Goal: Information Seeking & Learning: Check status

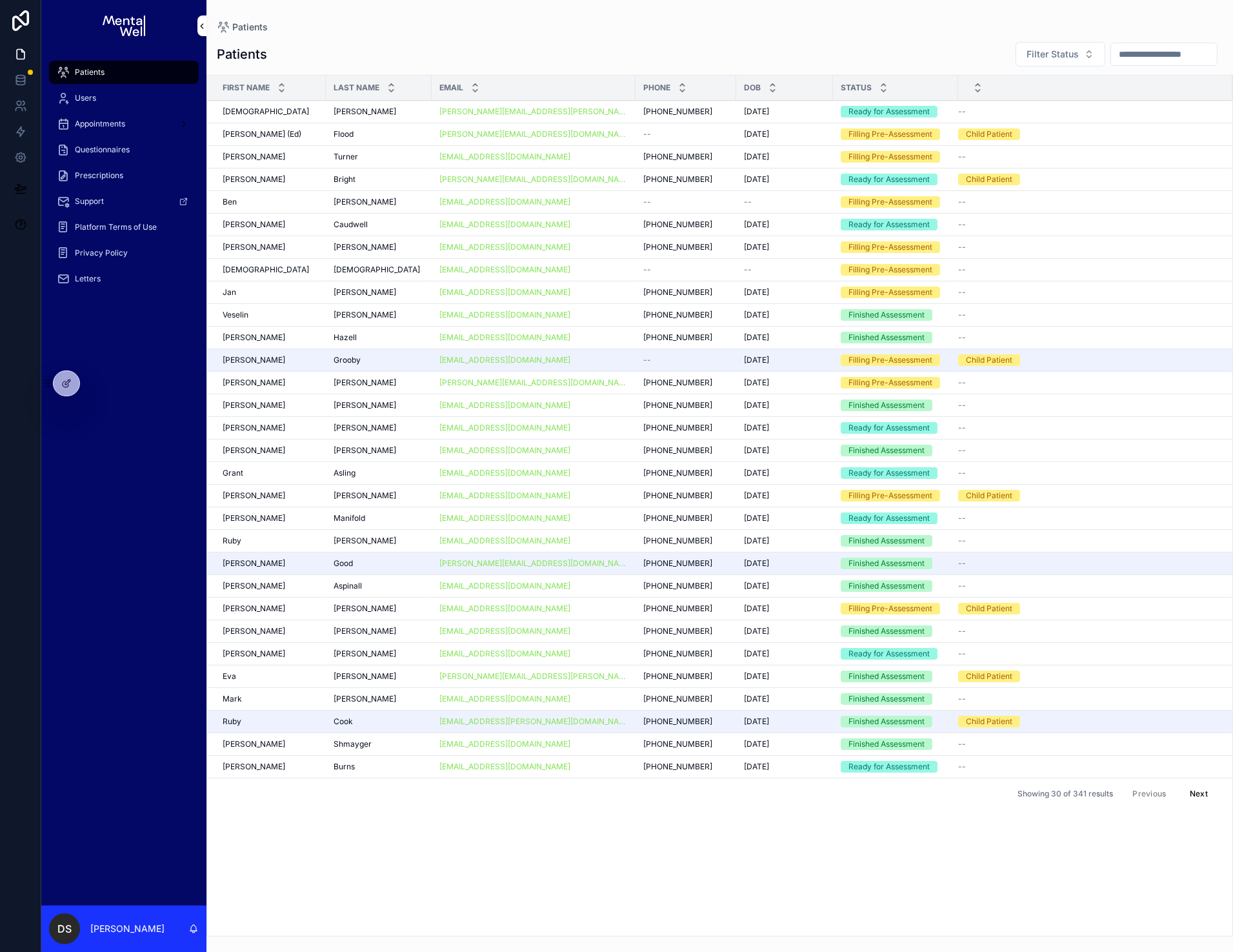
click at [391, 115] on div "[PERSON_NAME]" at bounding box center [379, 111] width 90 height 10
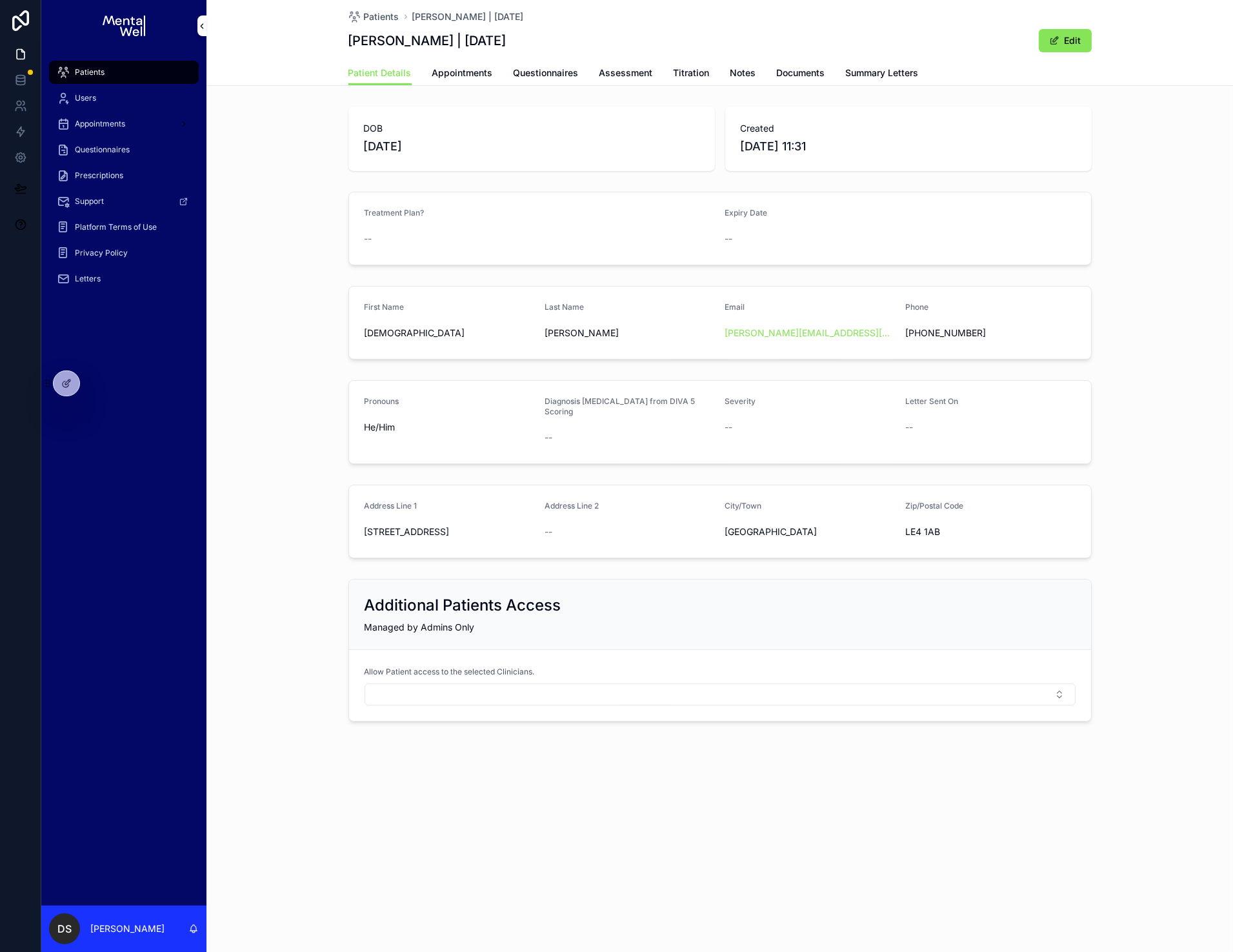
click at [560, 70] on span "Questionnaires" at bounding box center [547, 72] width 66 height 13
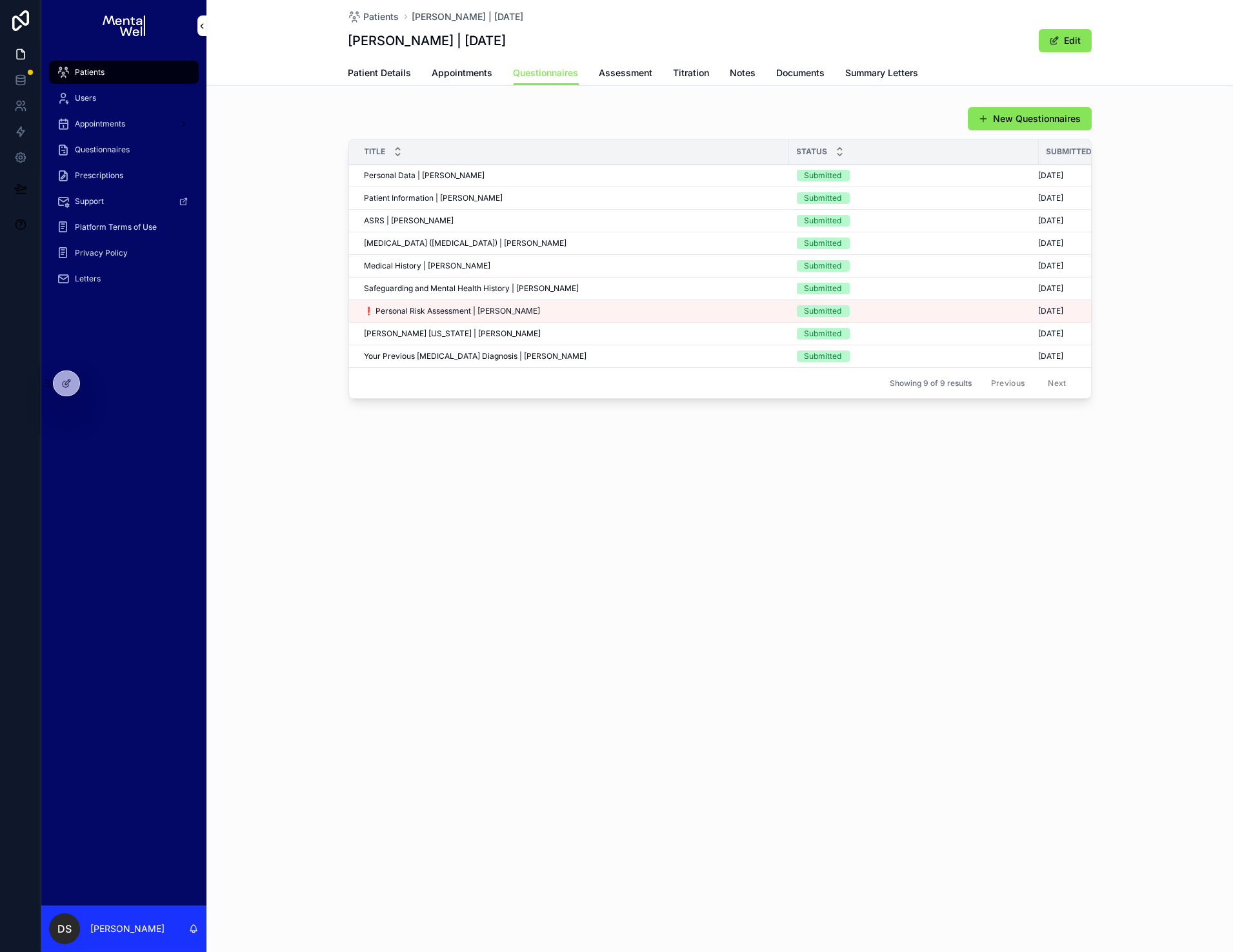
click at [551, 308] on div "❗ Personal Risk Assessment | [PERSON_NAME] ❗ Personal Risk Assessment | [PERSON…" at bounding box center [572, 311] width 417 height 10
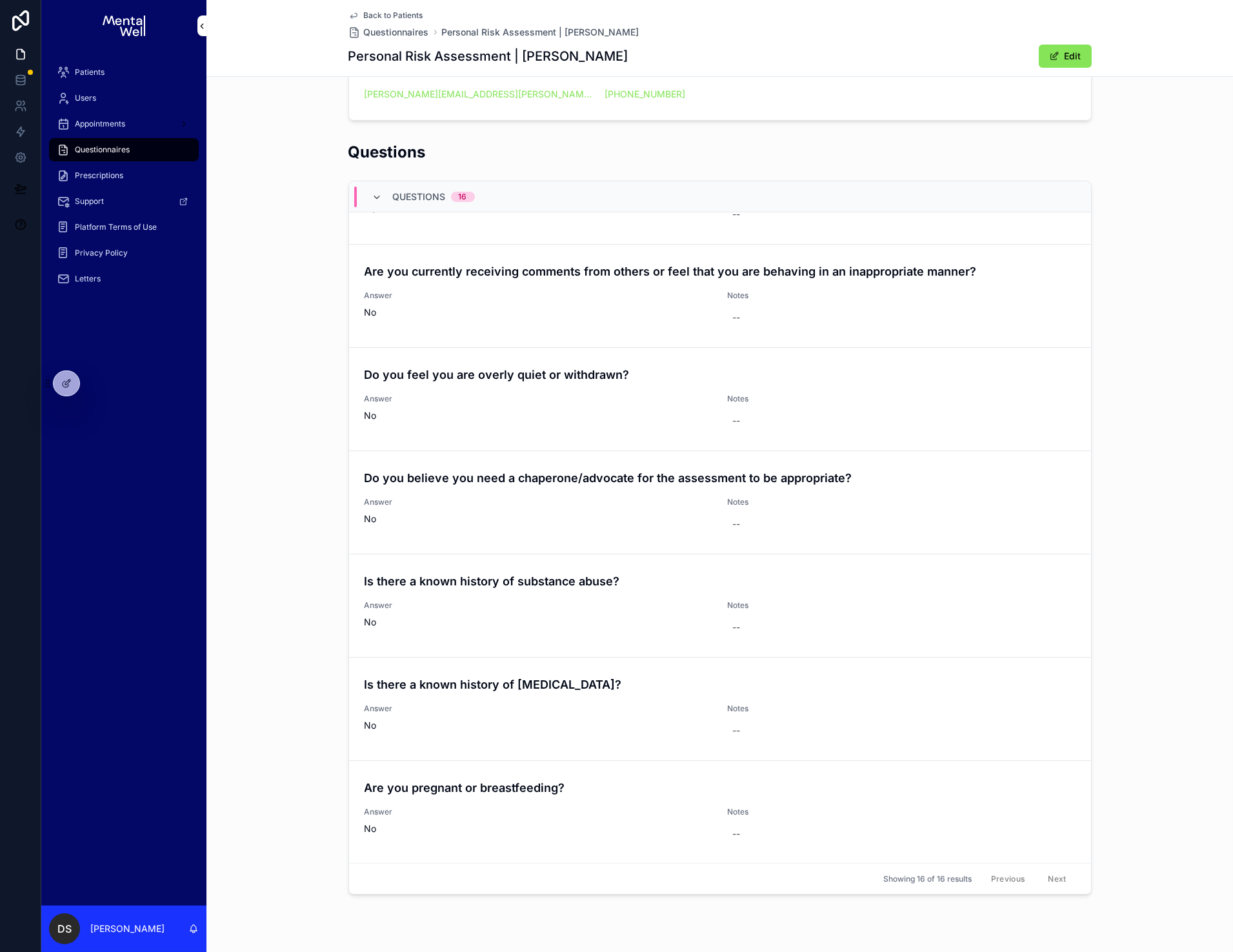
scroll to position [285, 0]
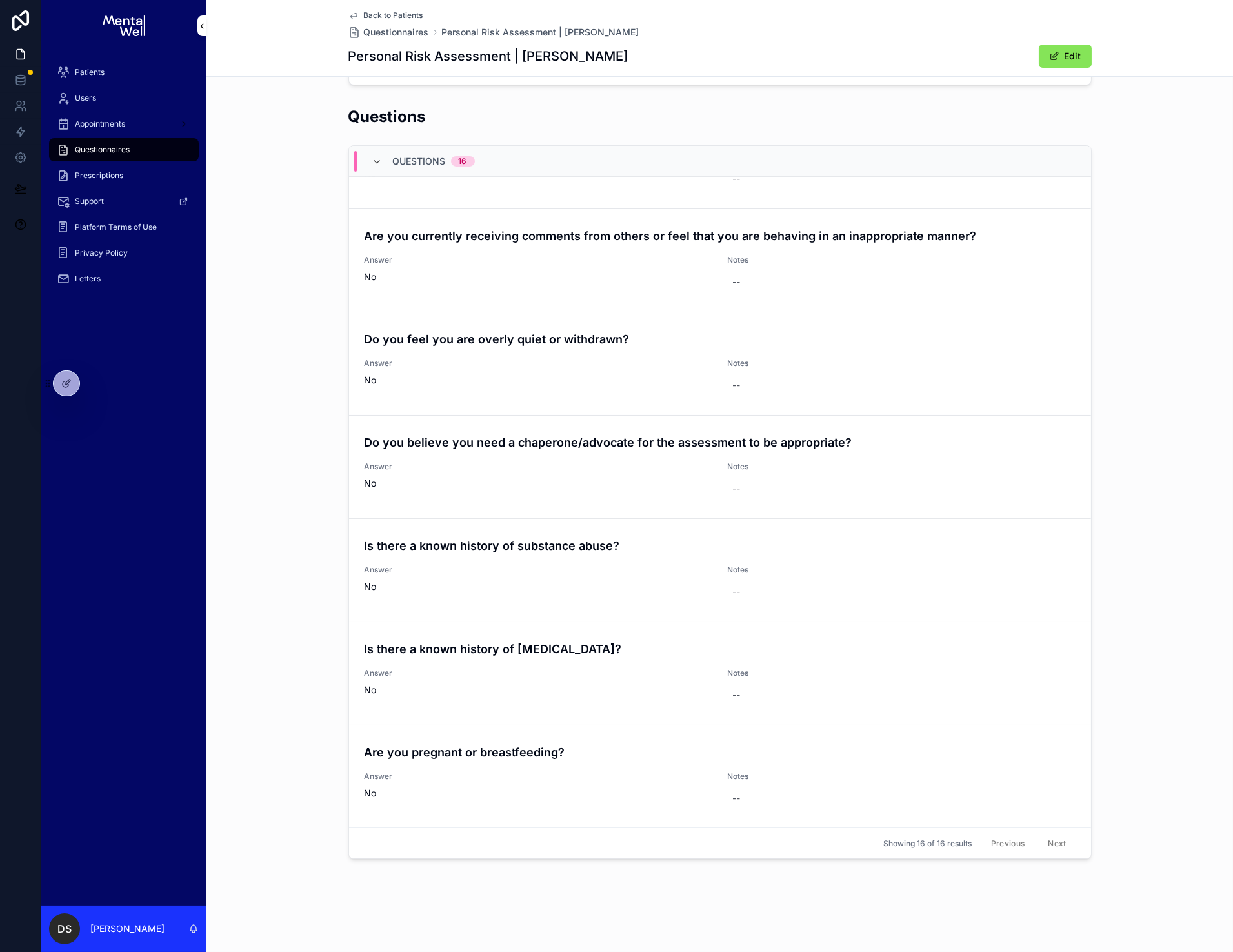
click at [391, 18] on span "Back to Patients" at bounding box center [393, 15] width 59 height 10
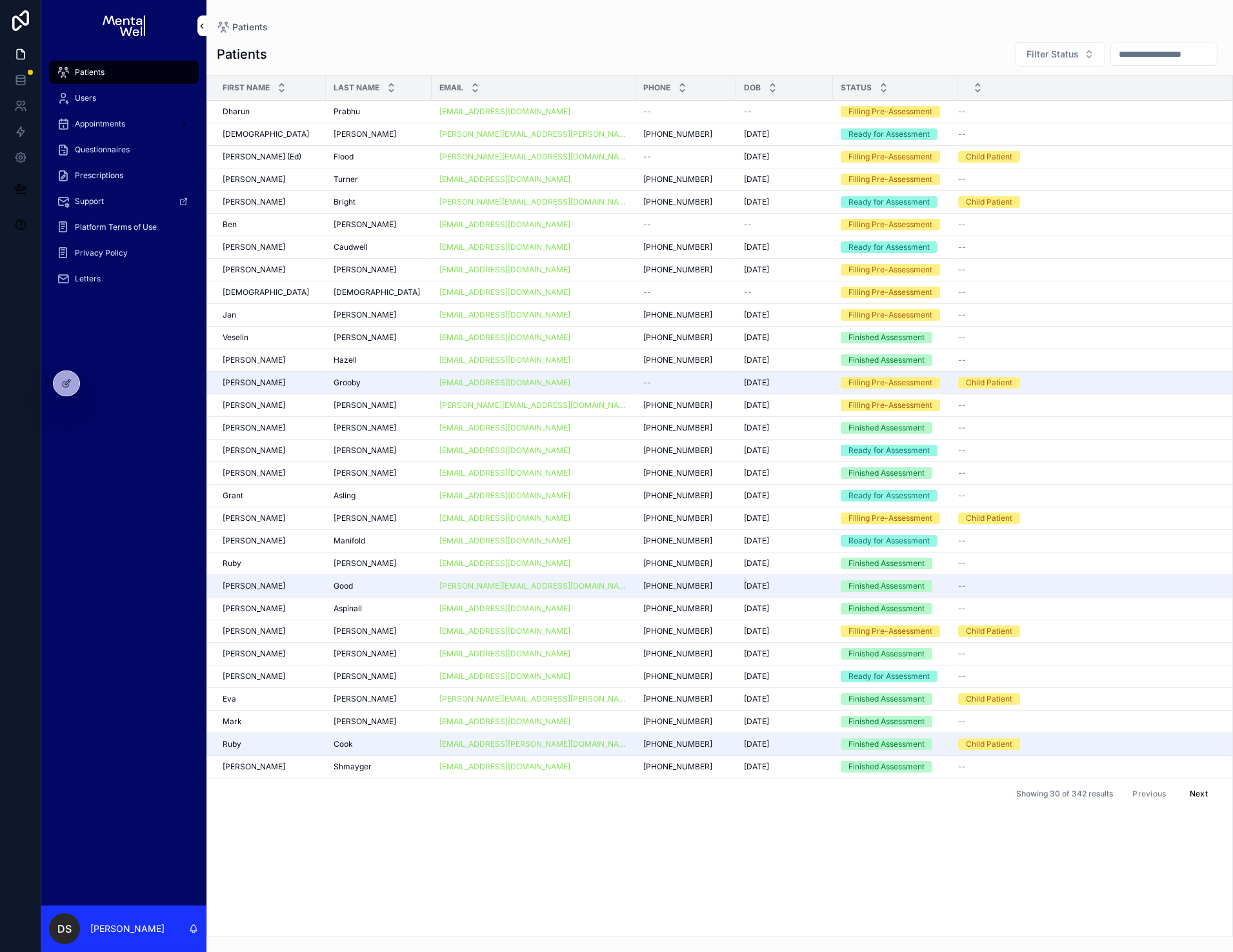
click at [1151, 53] on input "scrollable content" at bounding box center [1164, 54] width 106 height 18
type input "*******"
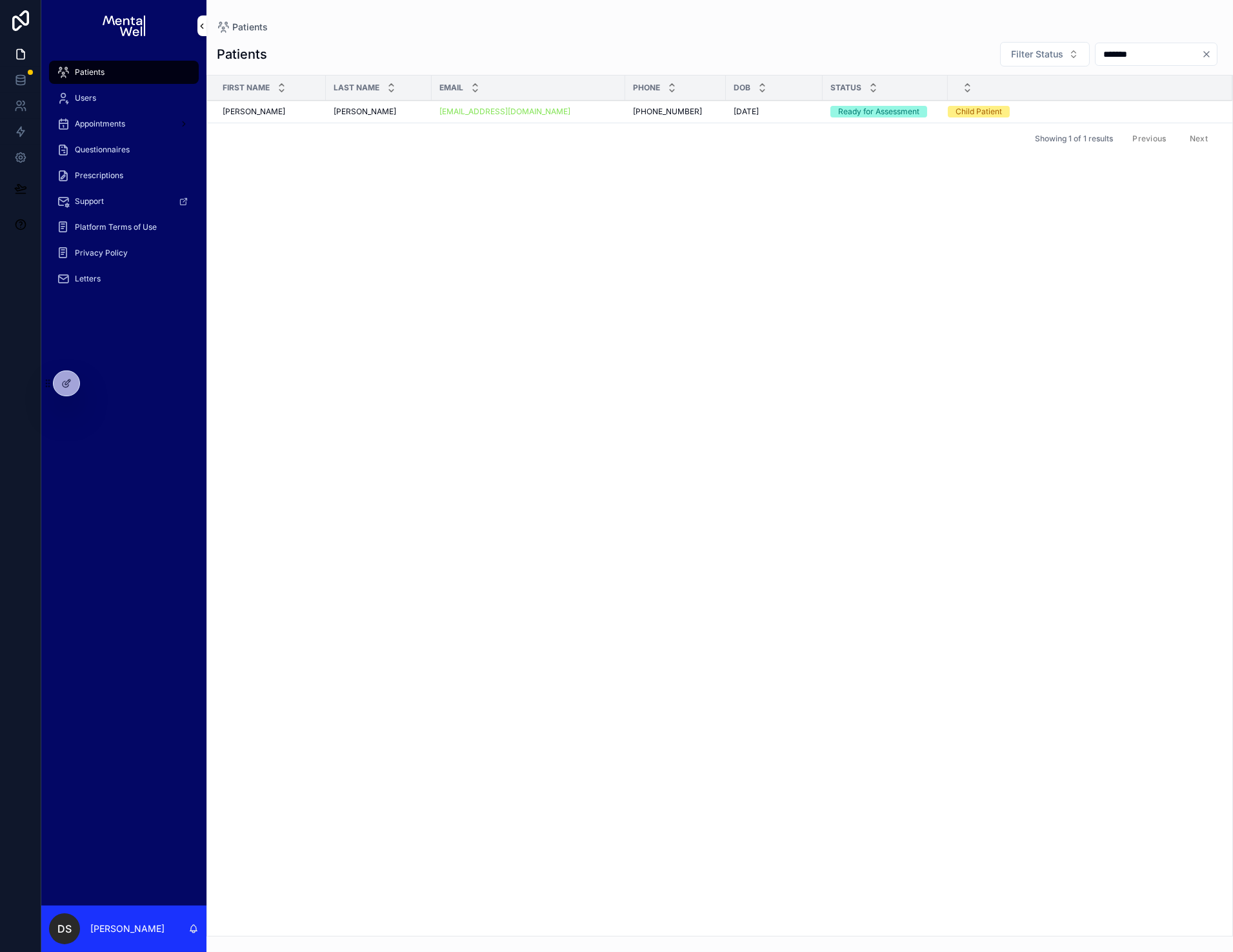
click at [278, 112] on div "Cohen Cohen" at bounding box center [270, 111] width 96 height 10
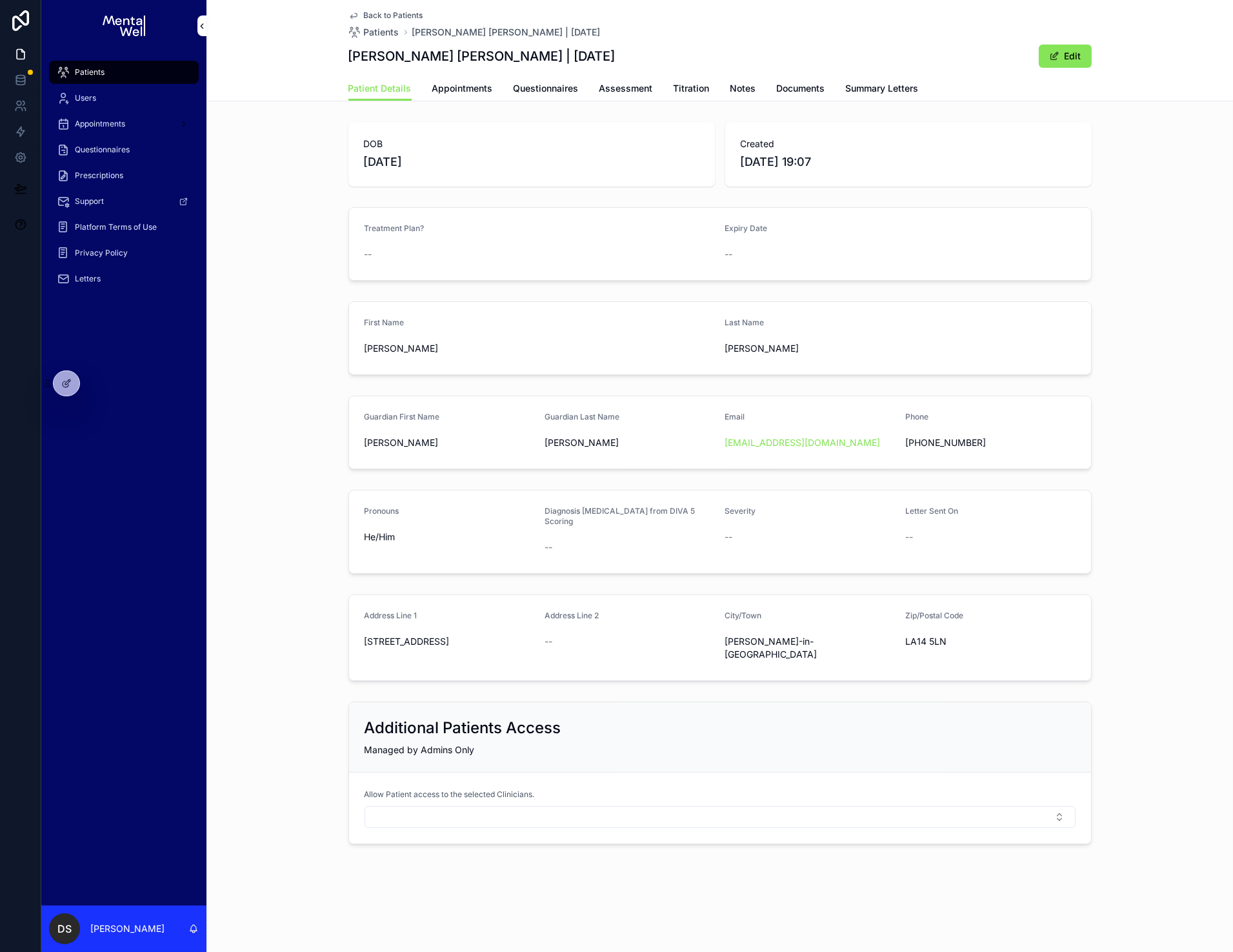
click at [553, 93] on span "Questionnaires" at bounding box center [547, 88] width 66 height 13
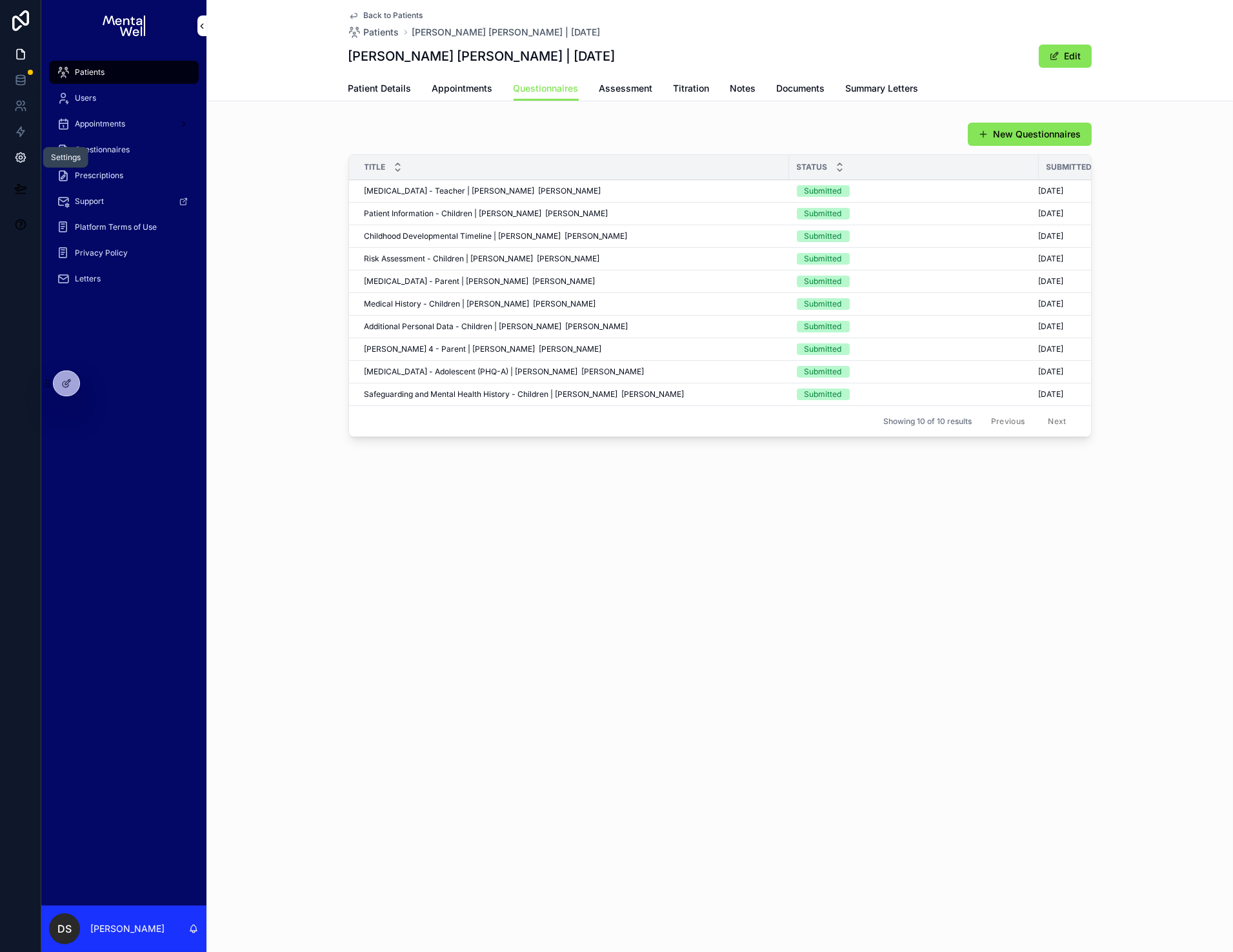
click at [16, 158] on icon at bounding box center [20, 157] width 13 height 13
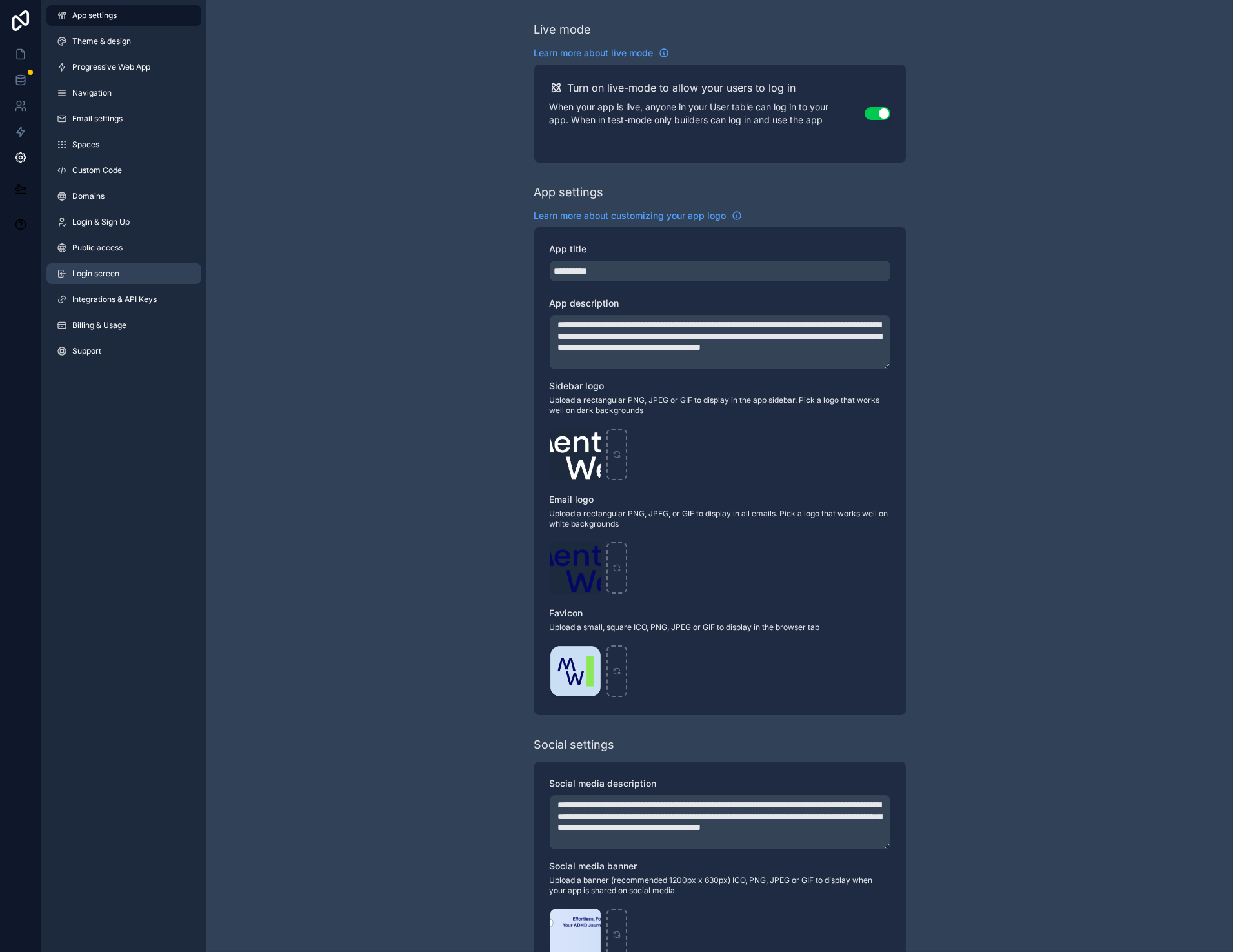
click at [142, 269] on link "Login screen" at bounding box center [124, 274] width 155 height 20
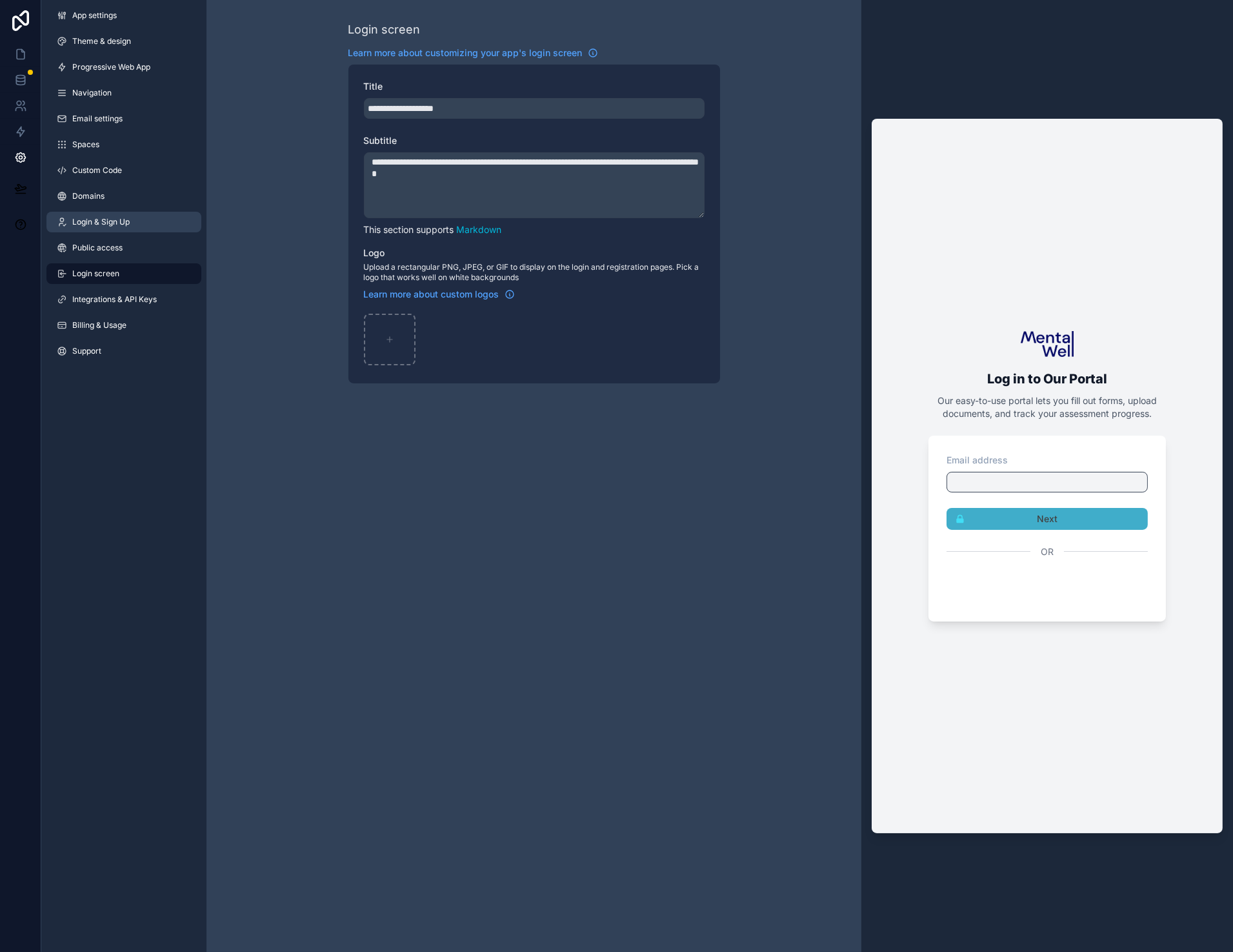
click at [142, 218] on link "Login & Sign Up" at bounding box center [124, 222] width 155 height 20
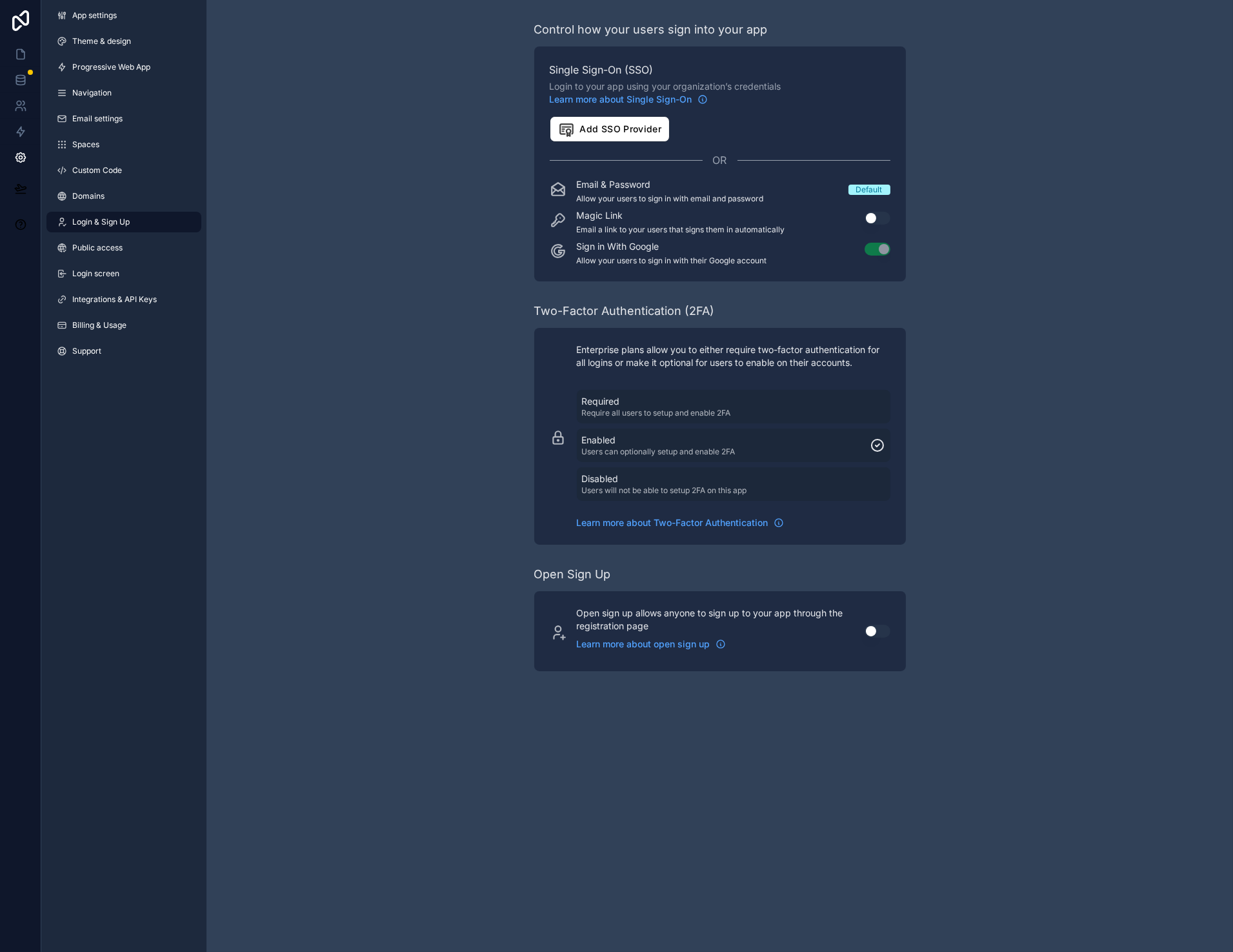
click at [873, 215] on button "Use setting" at bounding box center [877, 218] width 26 height 13
click at [872, 188] on div "Default" at bounding box center [869, 190] width 27 height 10
click at [480, 530] on div "Control how your users sign into your app Single Sign-On (SSO) Login to your ap…" at bounding box center [720, 346] width 1027 height 692
click at [27, 105] on link at bounding box center [20, 106] width 41 height 26
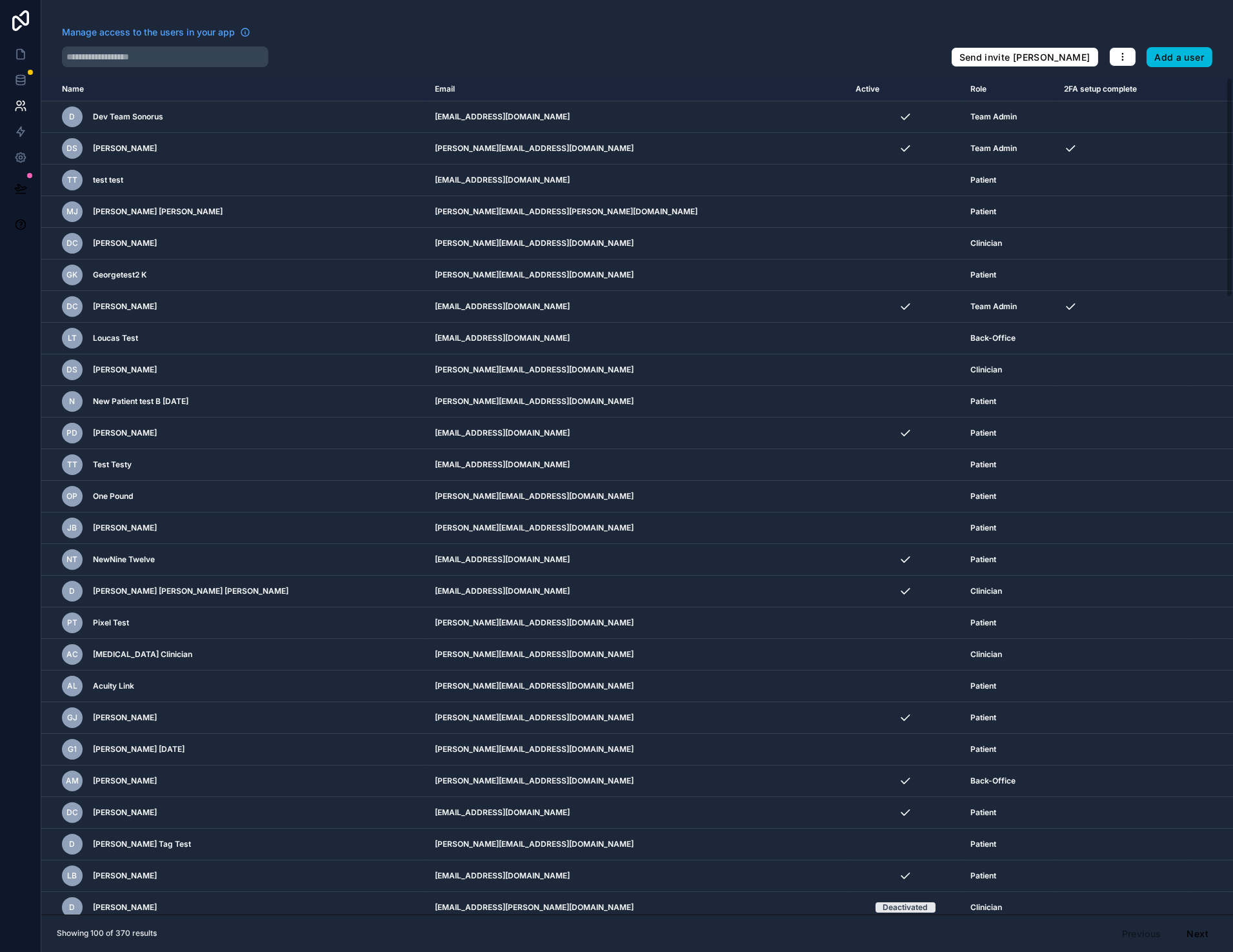
click at [198, 44] on div "Manage access to the users in your app" at bounding box center [502, 36] width 879 height 20
click at [190, 51] on input "text" at bounding box center [165, 57] width 207 height 20
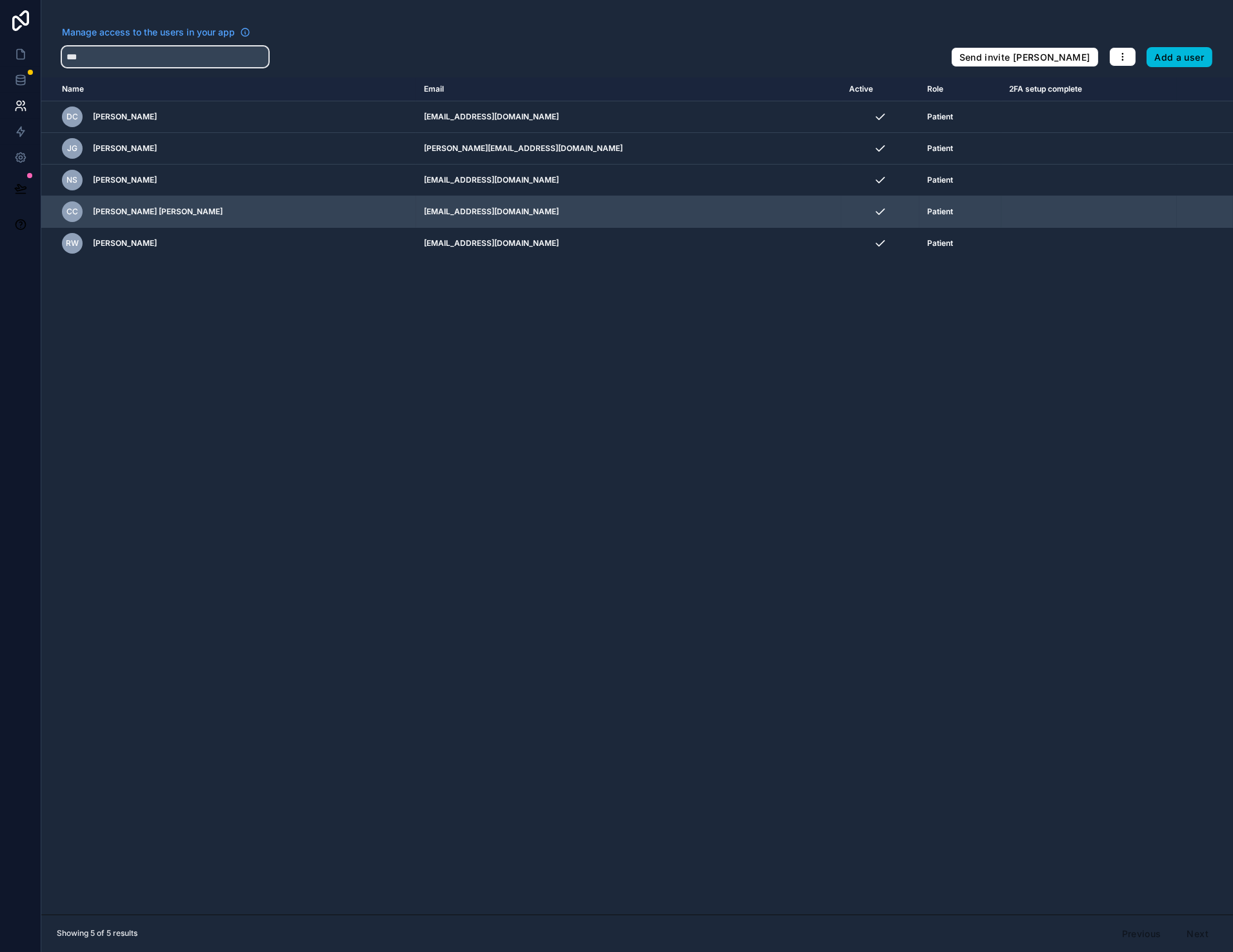
type input "***"
click at [175, 212] on div "CC Cohen Colwell" at bounding box center [235, 212] width 347 height 20
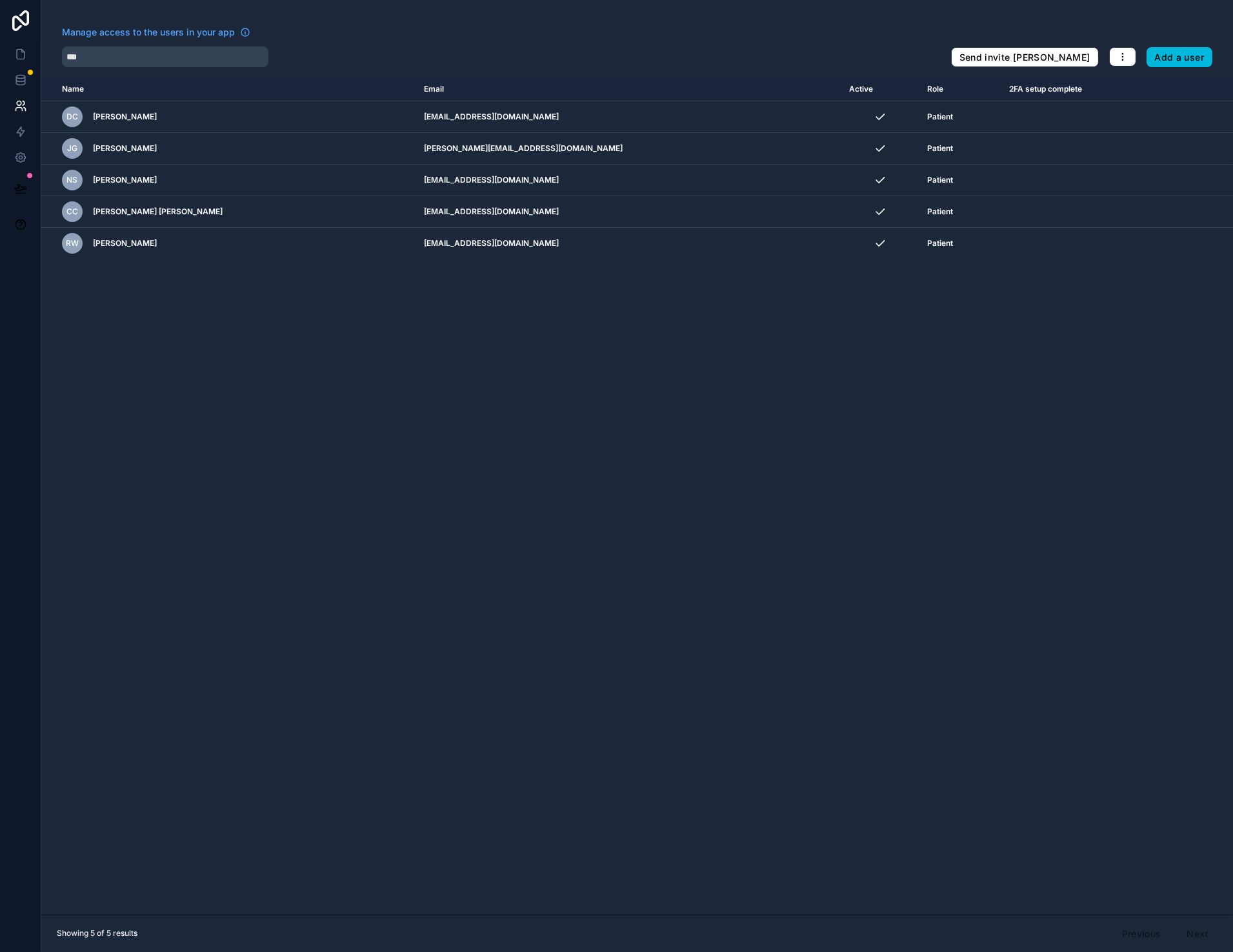
click at [260, 411] on div "Name Email Active Role 2FA setup complete userTable.email DC Deborah Cole debbi…" at bounding box center [637, 495] width 1192 height 837
click at [20, 157] on icon at bounding box center [20, 157] width 13 height 13
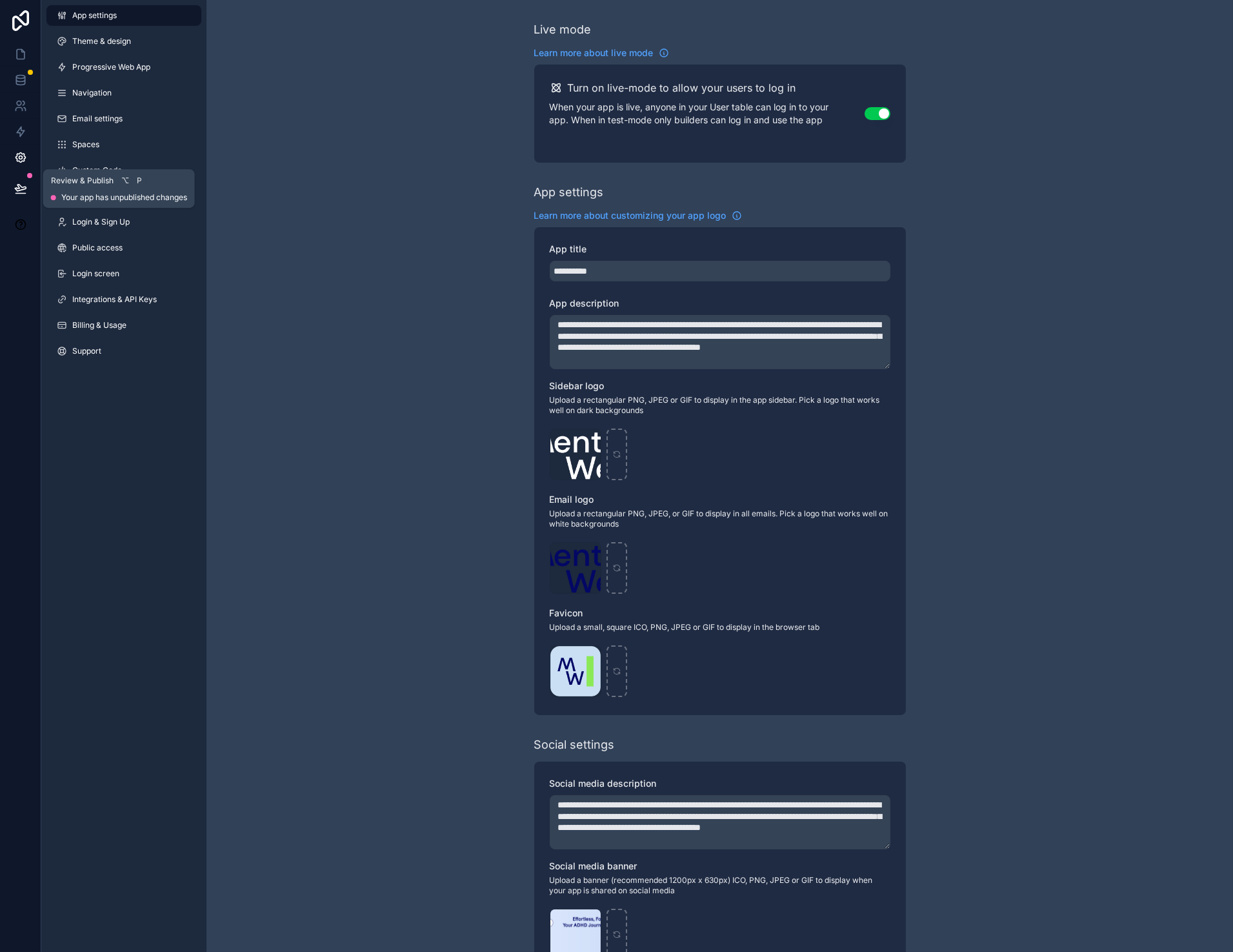
click at [18, 174] on button at bounding box center [20, 188] width 29 height 36
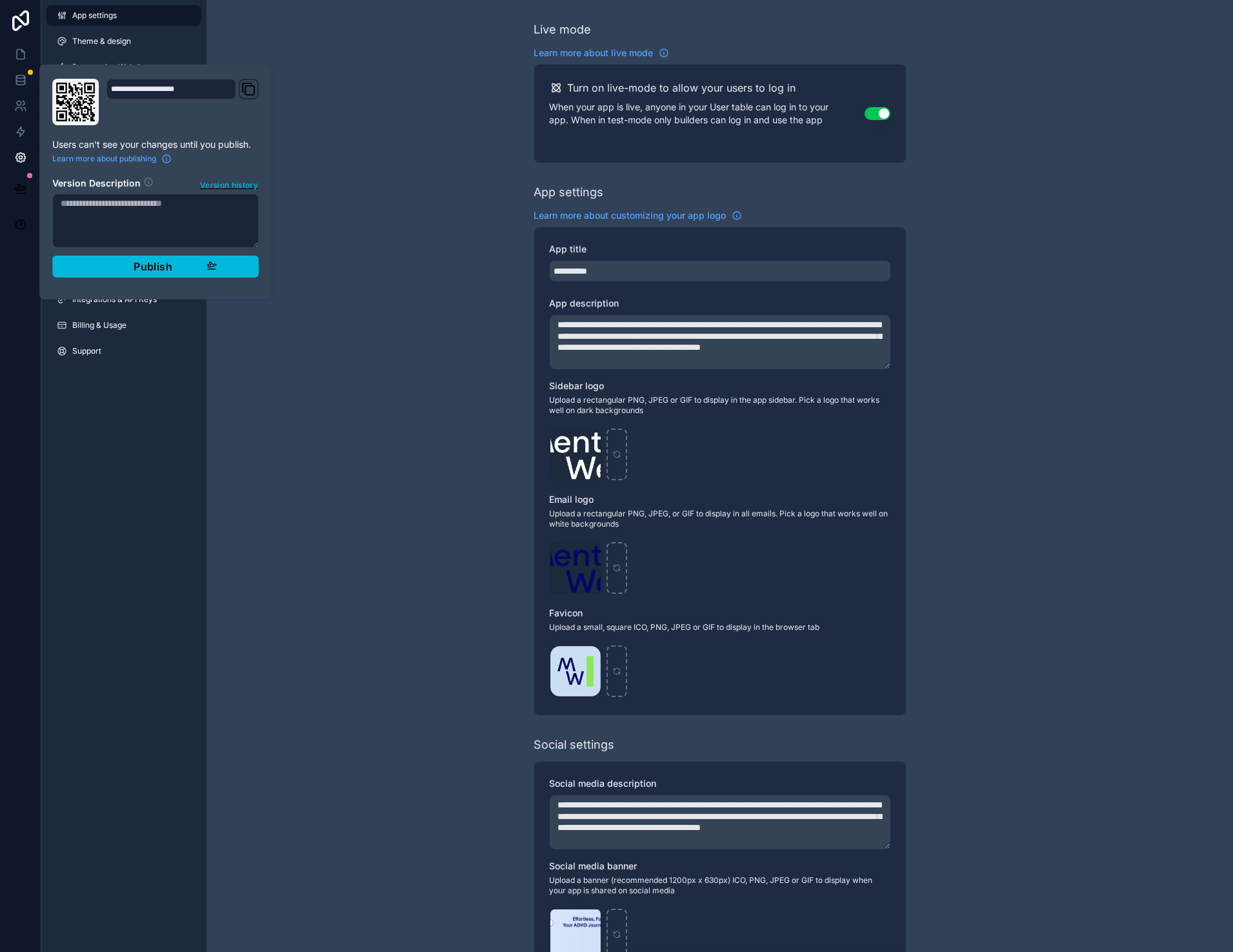
click at [143, 225] on textarea at bounding box center [156, 220] width 207 height 54
type textarea "**********"
click at [149, 267] on span "Publish" at bounding box center [153, 266] width 39 height 13
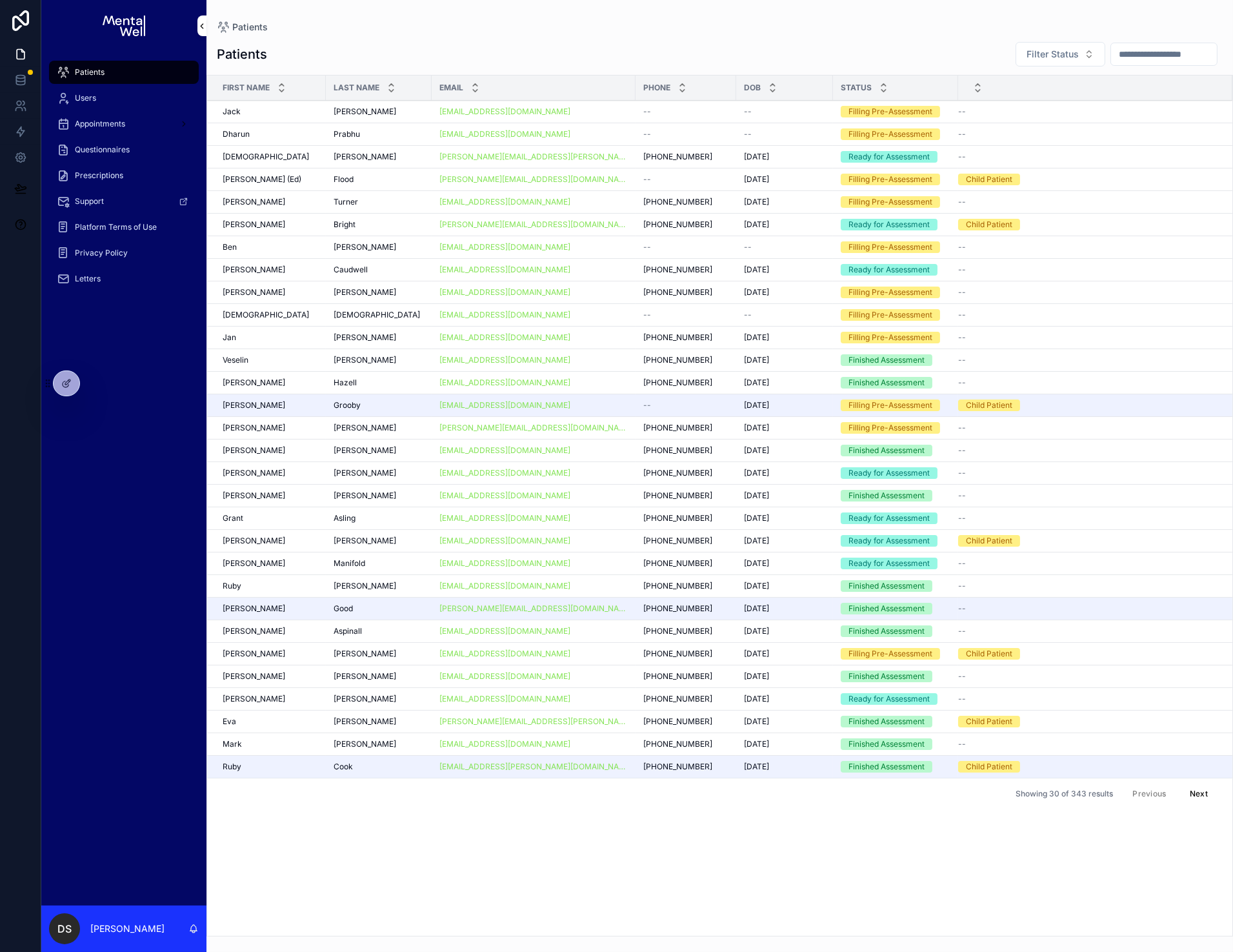
click at [1135, 51] on input "scrollable content" at bounding box center [1164, 54] width 106 height 18
type input "*******"
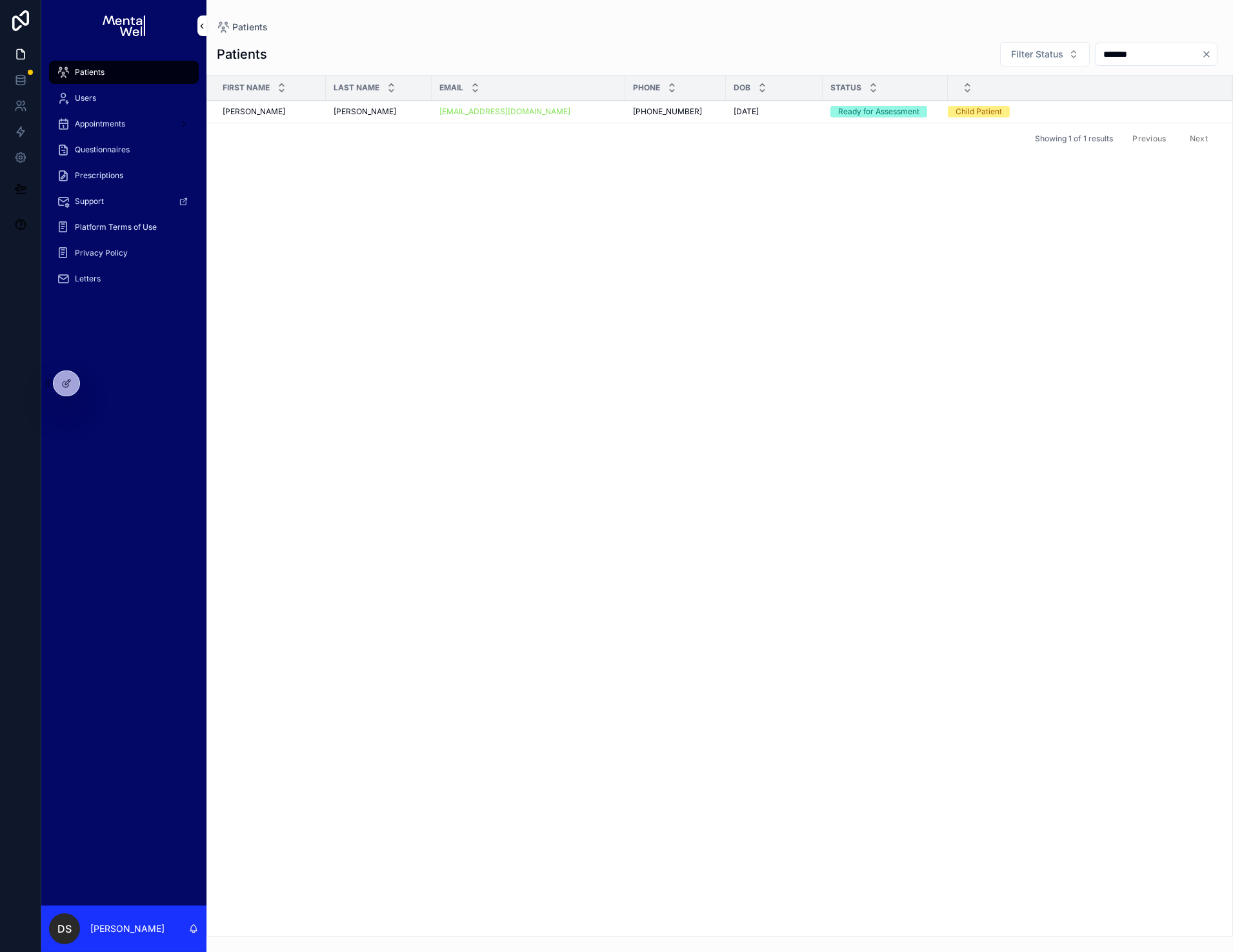
click at [270, 109] on div "Cohen Cohen" at bounding box center [270, 111] width 96 height 10
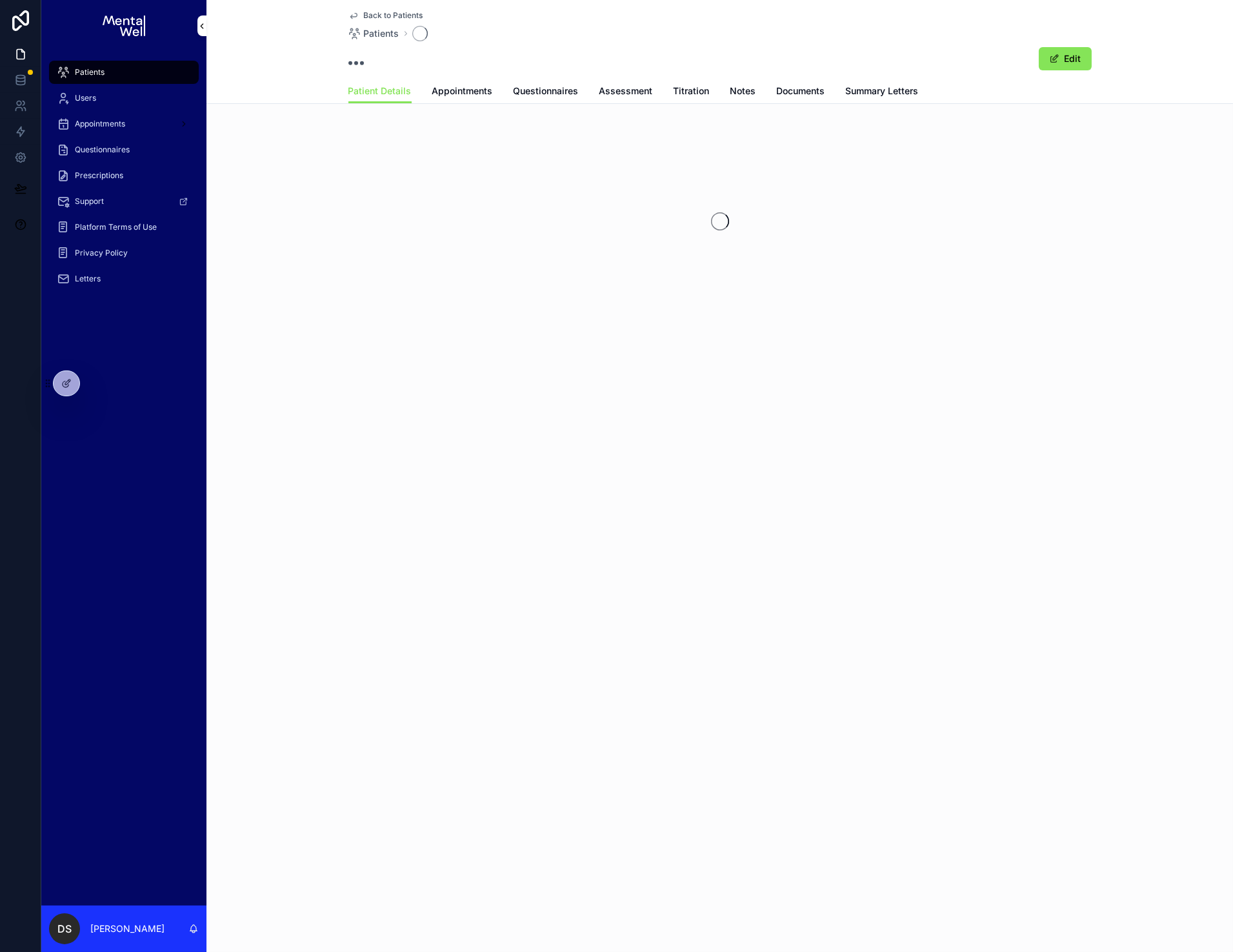
click at [540, 92] on span "Questionnaires" at bounding box center [547, 91] width 66 height 13
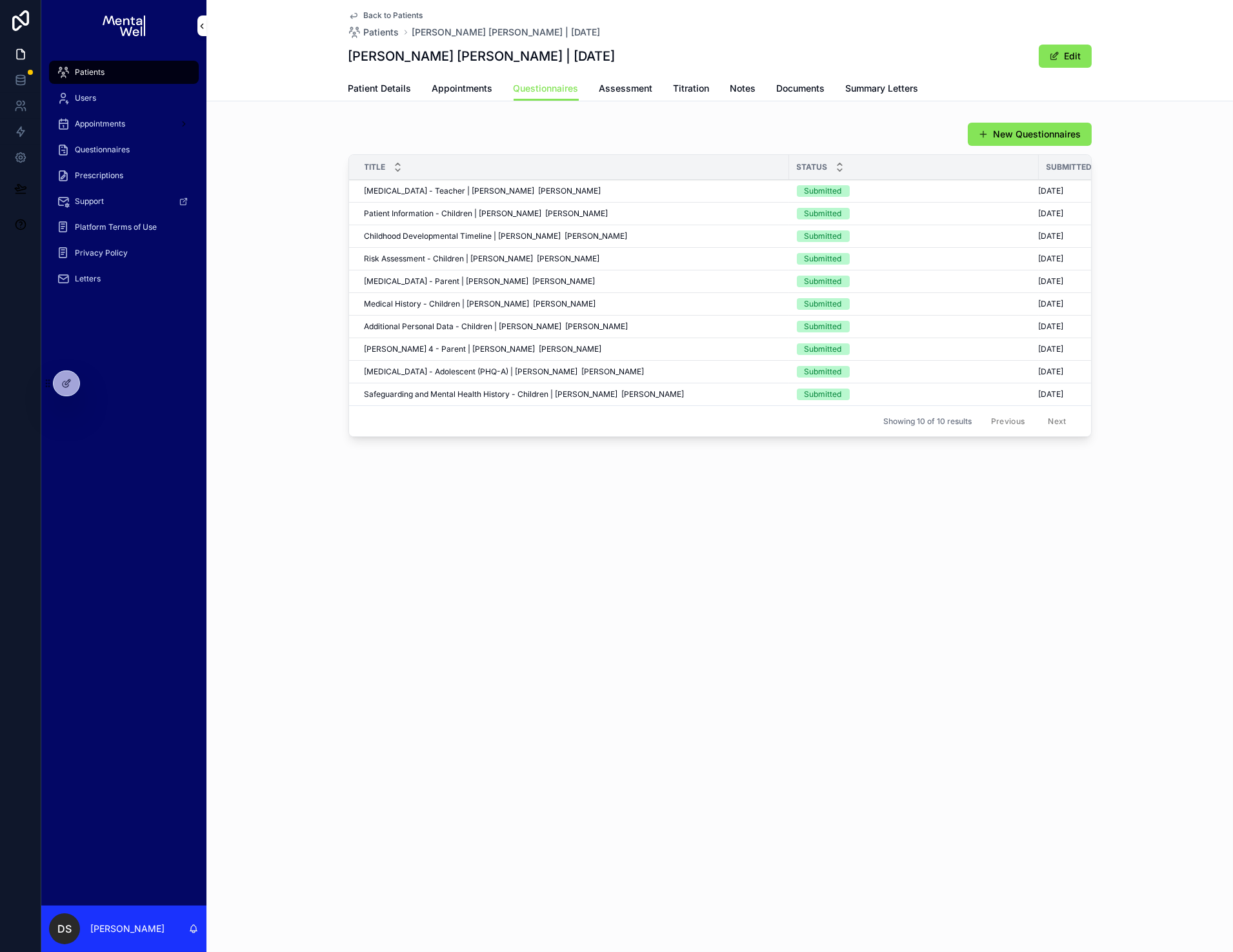
click at [522, 189] on div "SNAP-IV - Teacher | Cohen Colwell SNAP-IV - Teacher | Cohen Colwell" at bounding box center [572, 190] width 417 height 10
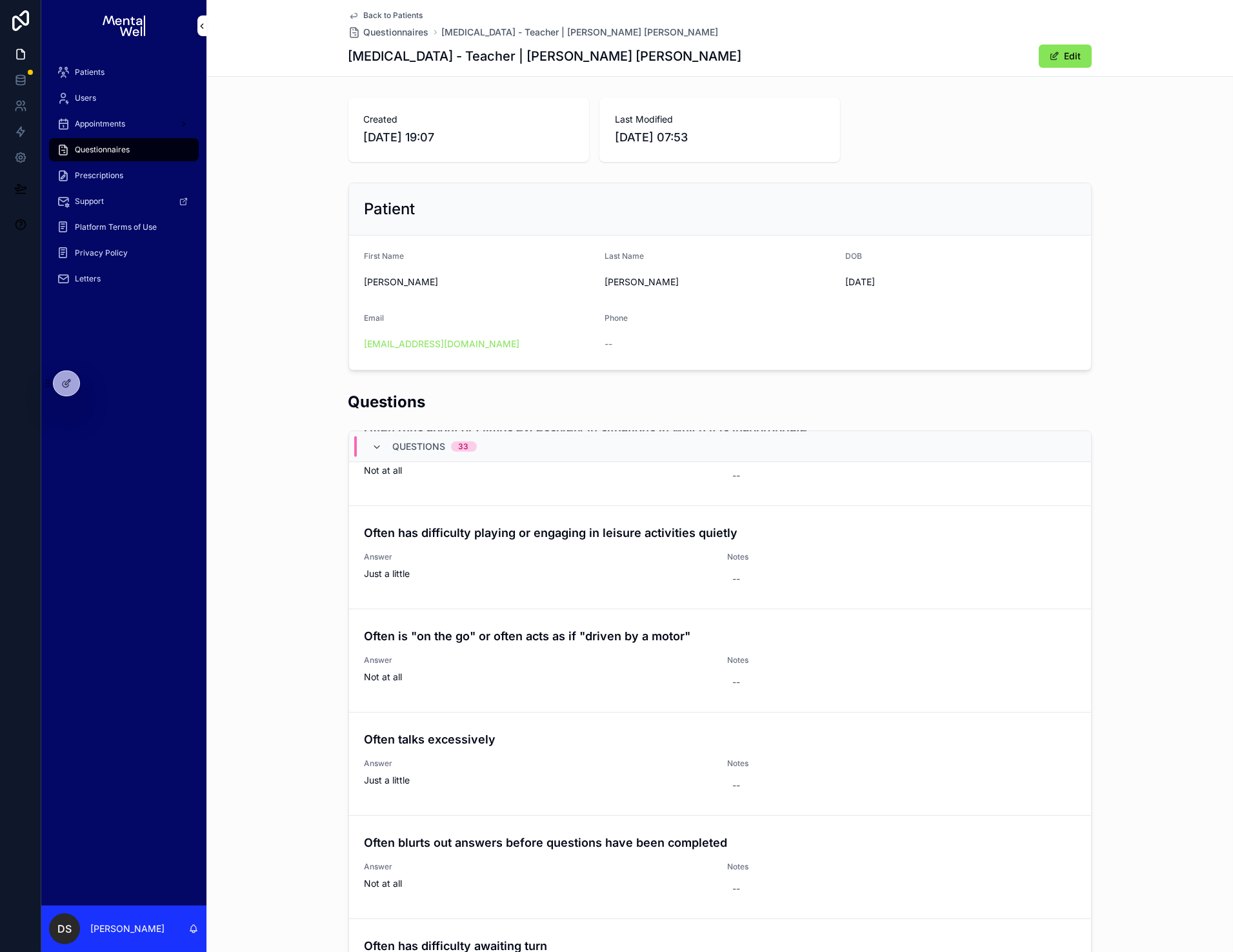
scroll to position [2060, 0]
